Goal: Information Seeking & Learning: Compare options

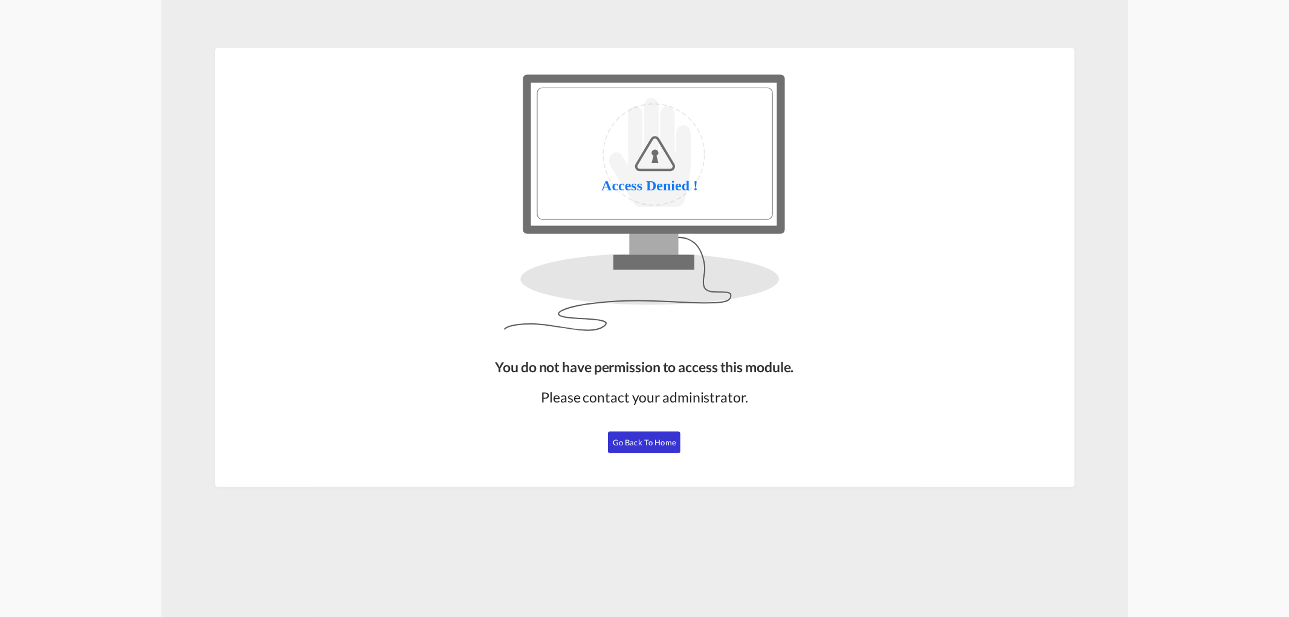
click at [655, 446] on span "Go Back to Home" at bounding box center [644, 443] width 63 height 10
